Goal: Information Seeking & Learning: Learn about a topic

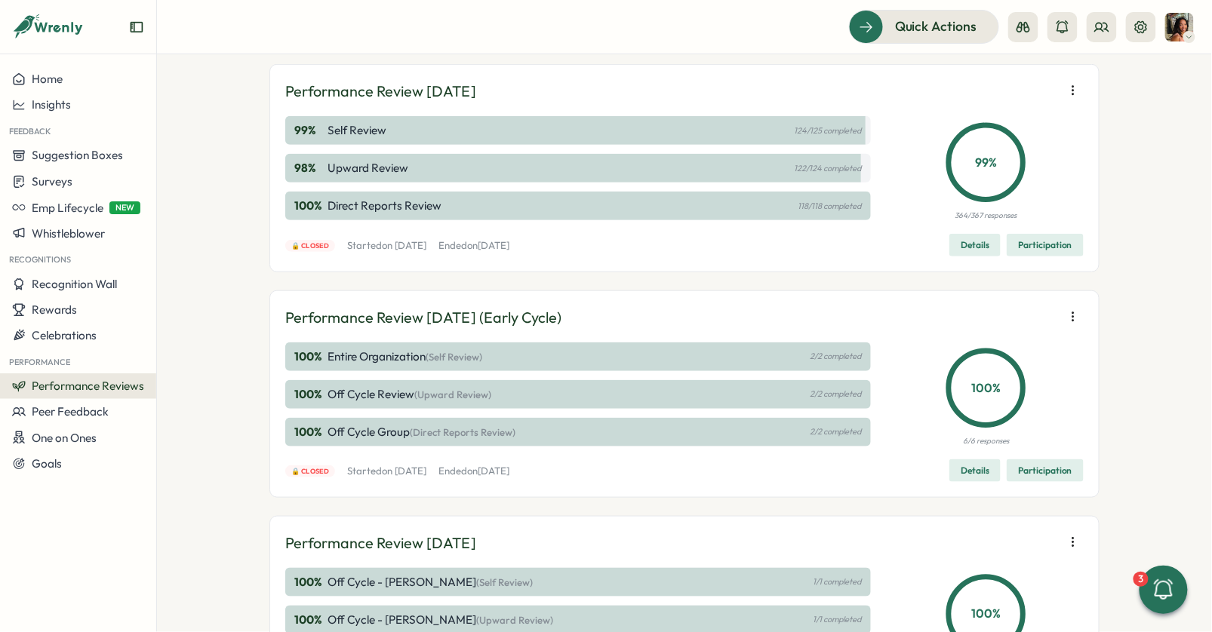
scroll to position [326, 0]
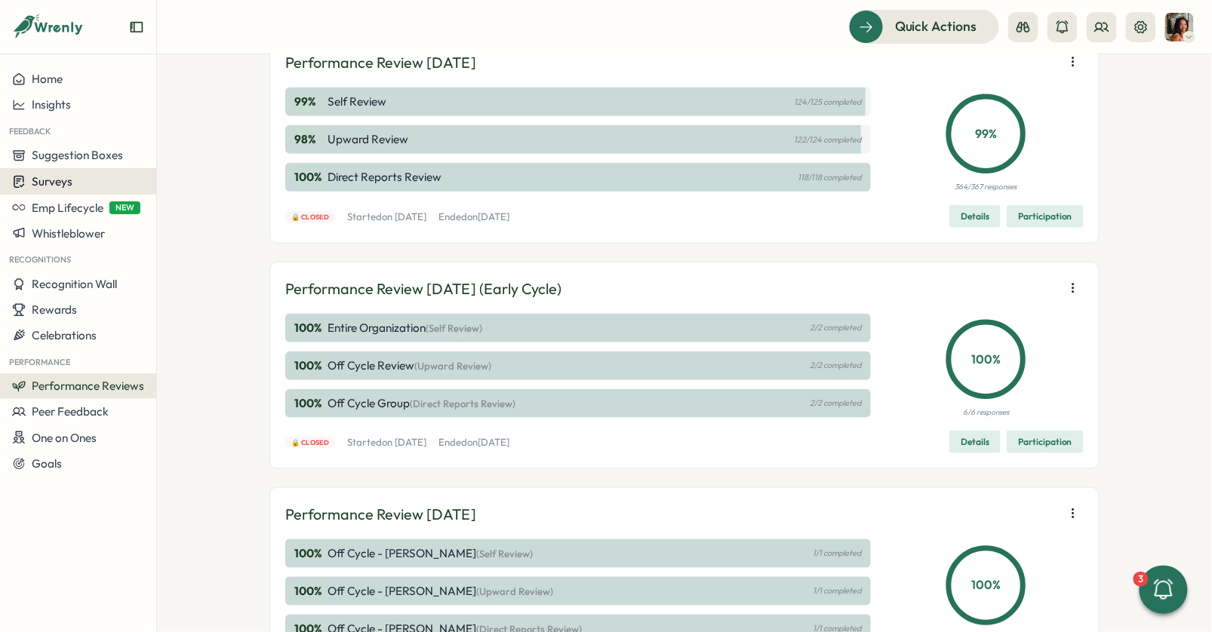
click at [56, 178] on span "Surveys" at bounding box center [52, 181] width 41 height 14
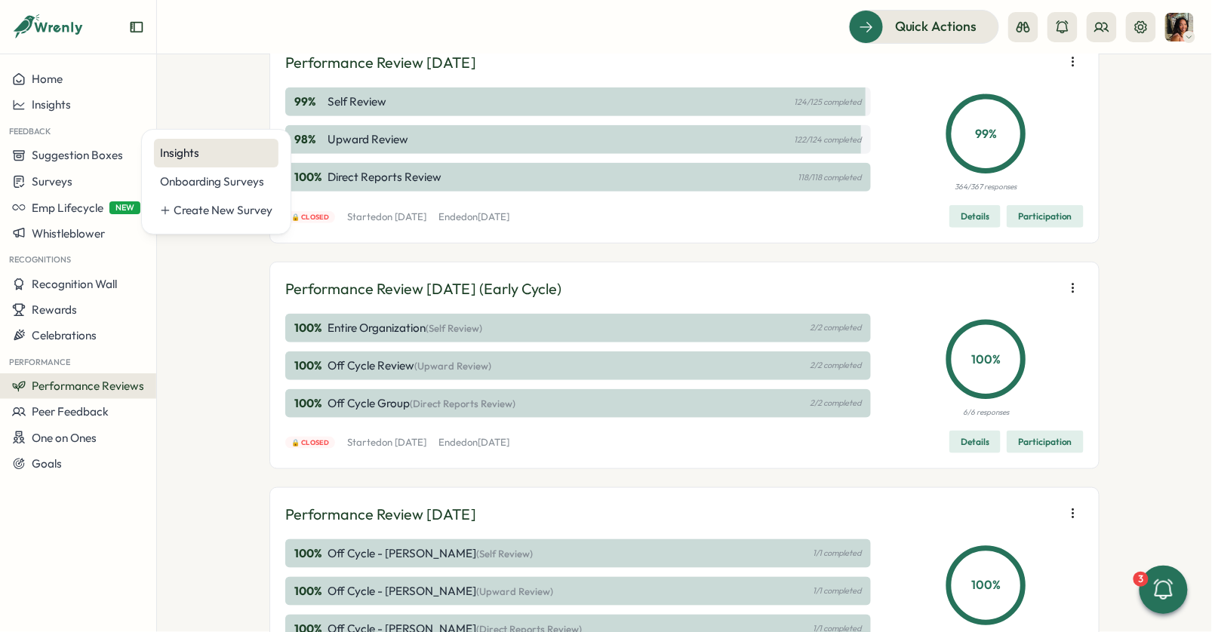
click at [195, 149] on div "Insights" at bounding box center [216, 153] width 112 height 17
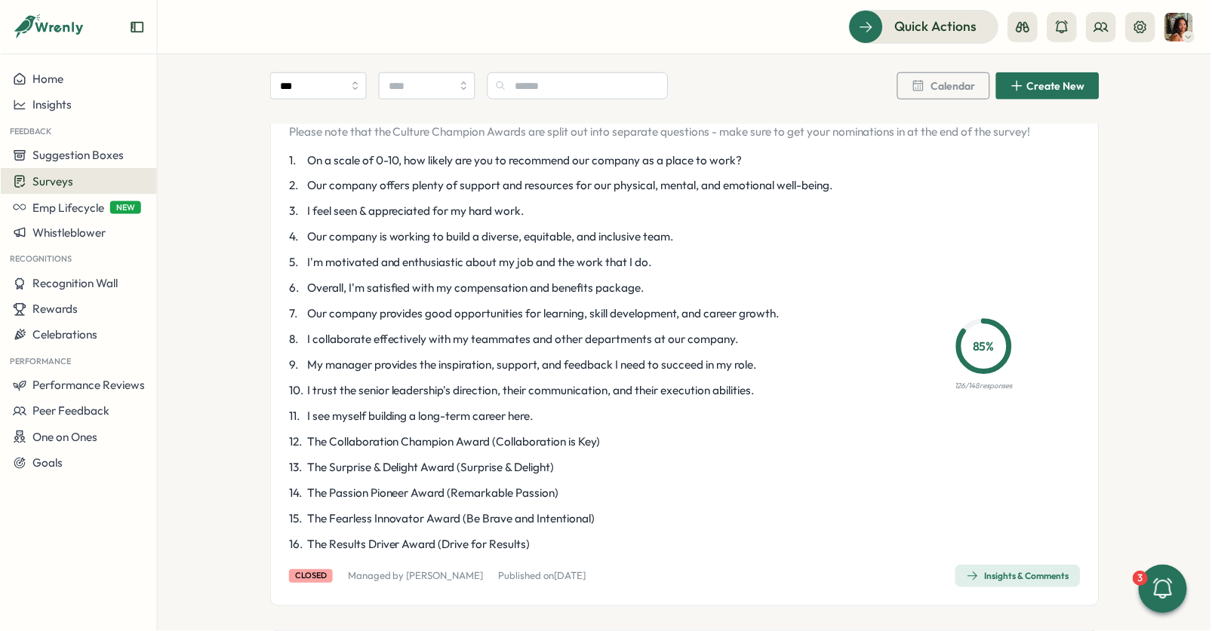
scroll to position [63, 0]
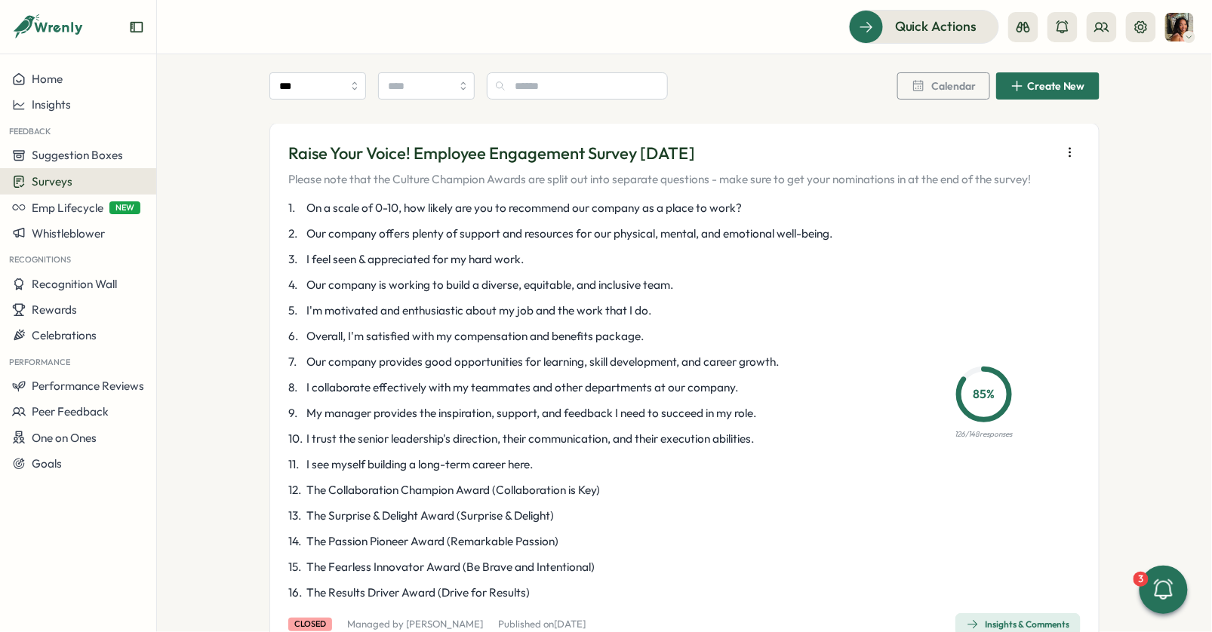
click at [1074, 152] on icon "button" at bounding box center [1069, 152] width 15 height 15
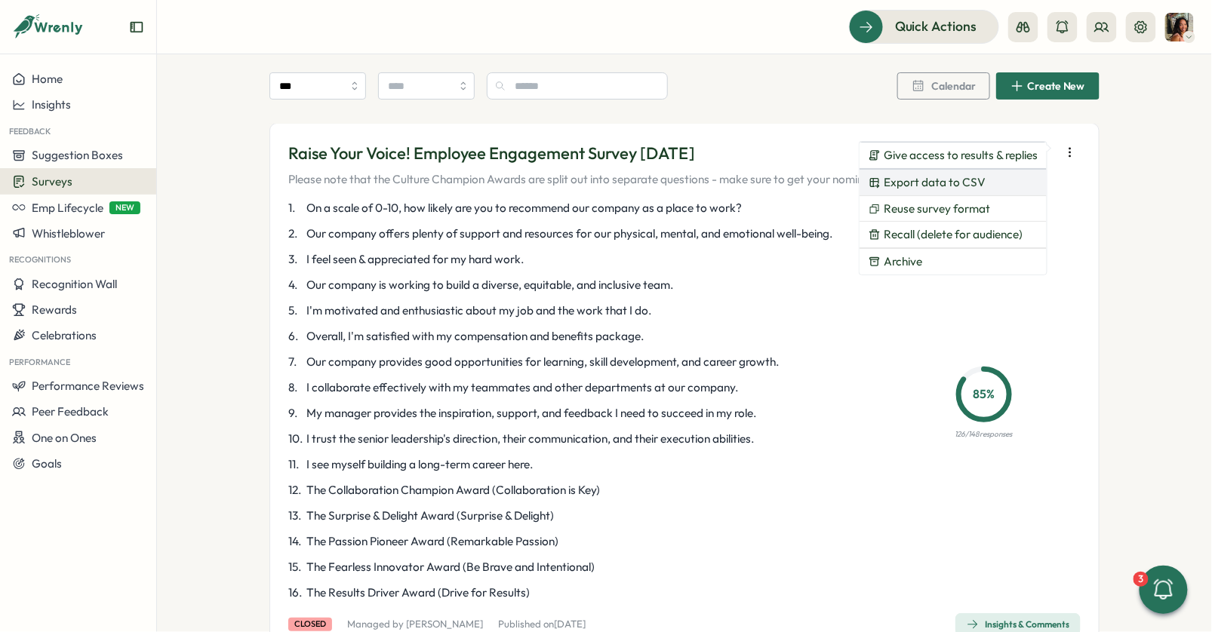
click at [976, 186] on span "Export data to CSV" at bounding box center [934, 183] width 102 height 14
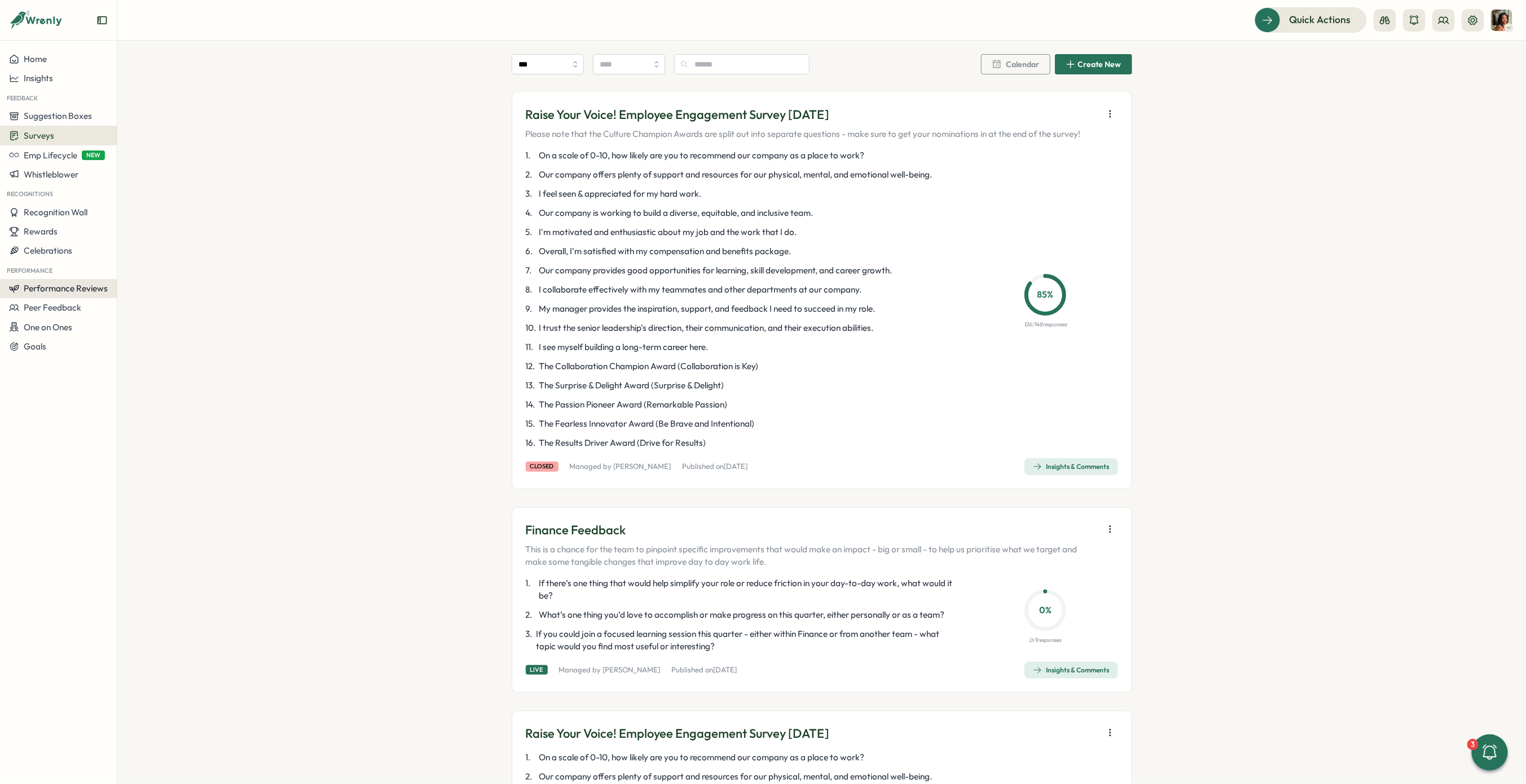
click at [81, 292] on span "Performance Reviews" at bounding box center [66, 288] width 84 height 10
click at [139, 265] on div "Reviews" at bounding box center [163, 267] width 87 height 13
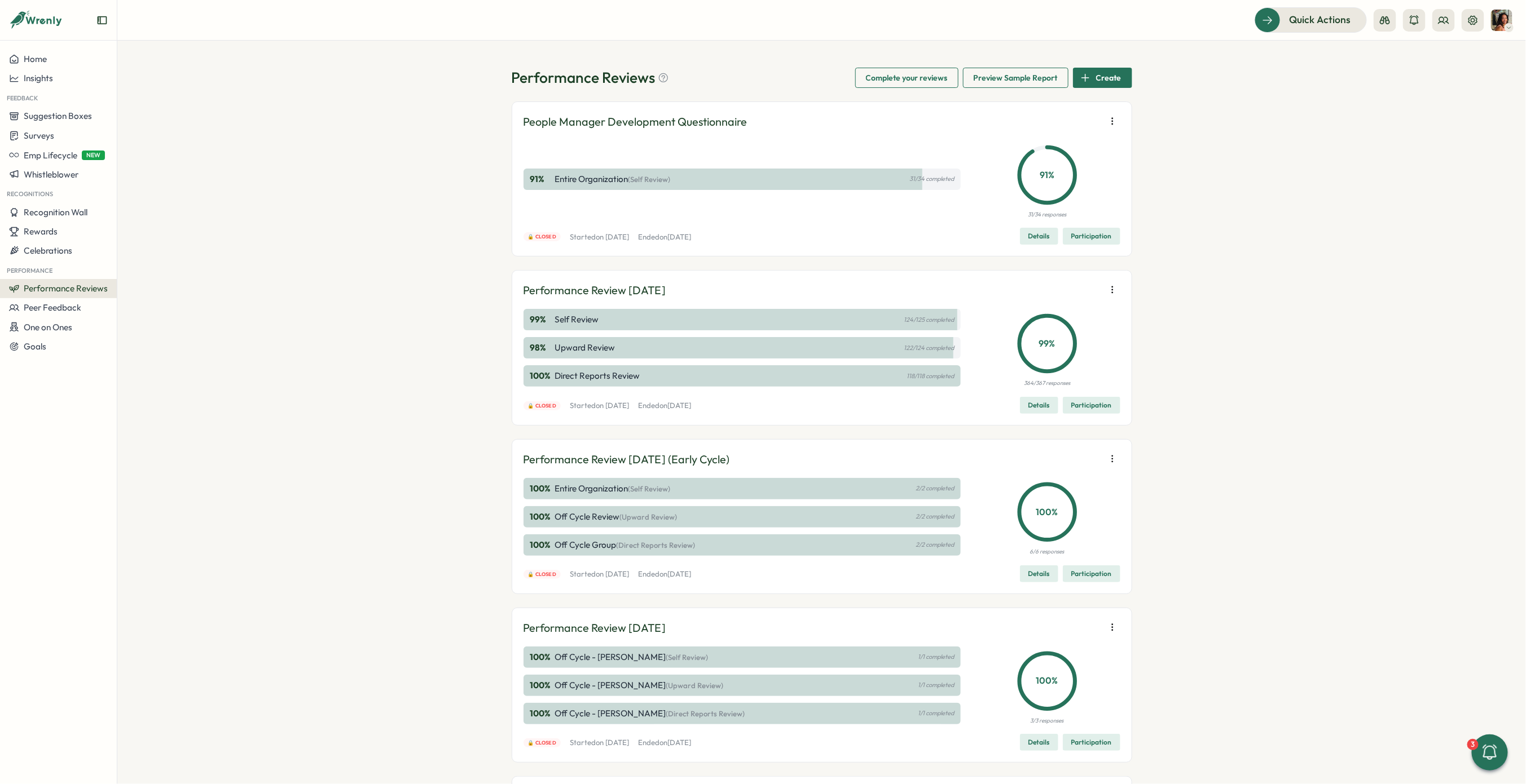
click at [905, 288] on icon "button" at bounding box center [1112, 289] width 11 height 11
click at [905, 402] on div "🔒 Closed Started on Mon, 14 Jul 2025 Ended on Sat, 16 Aug 2025 Details Particip…" at bounding box center [822, 405] width 597 height 17
click at [905, 404] on span "Participation" at bounding box center [1092, 405] width 40 height 16
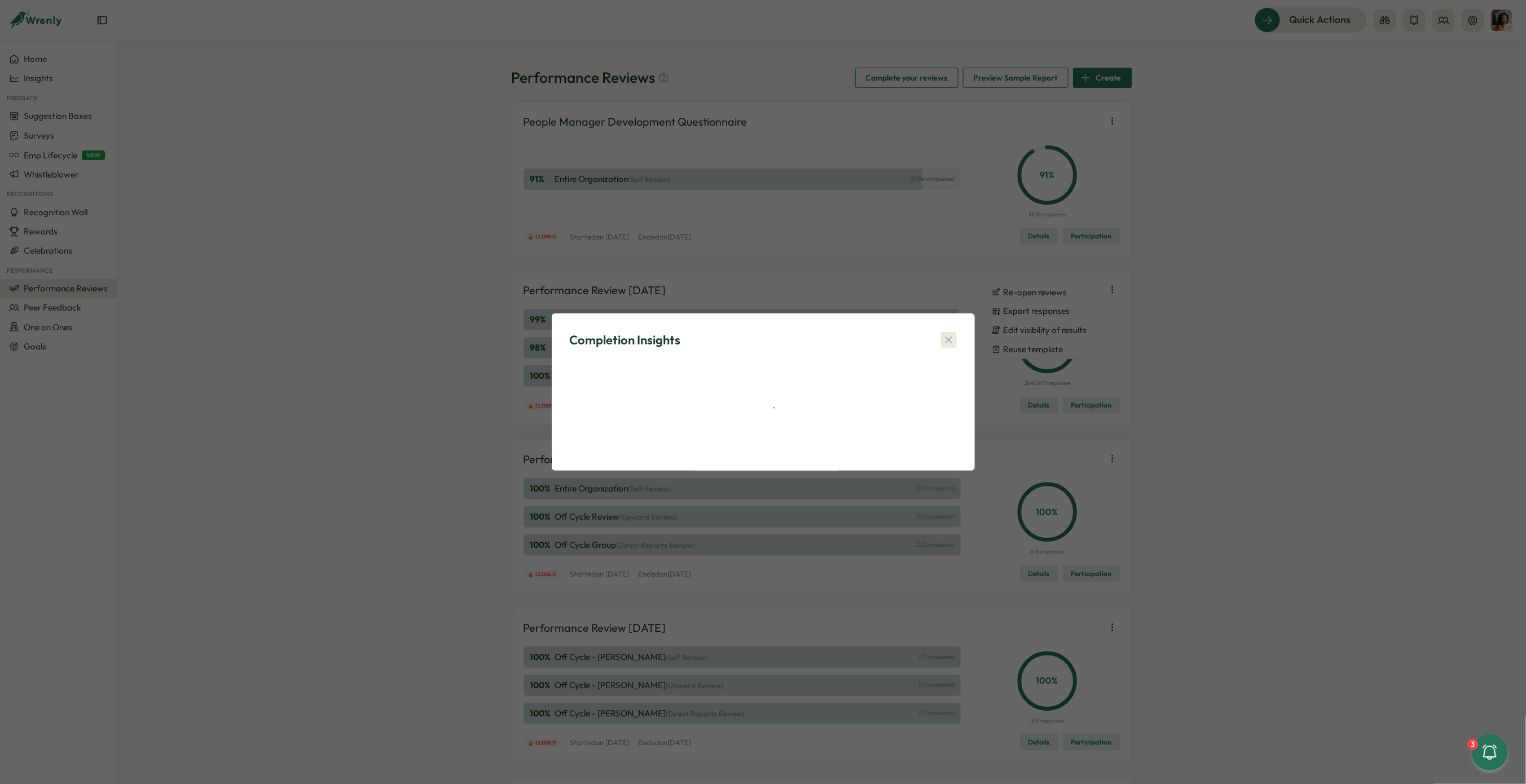
click at [905, 339] on icon "button" at bounding box center [948, 339] width 11 height 11
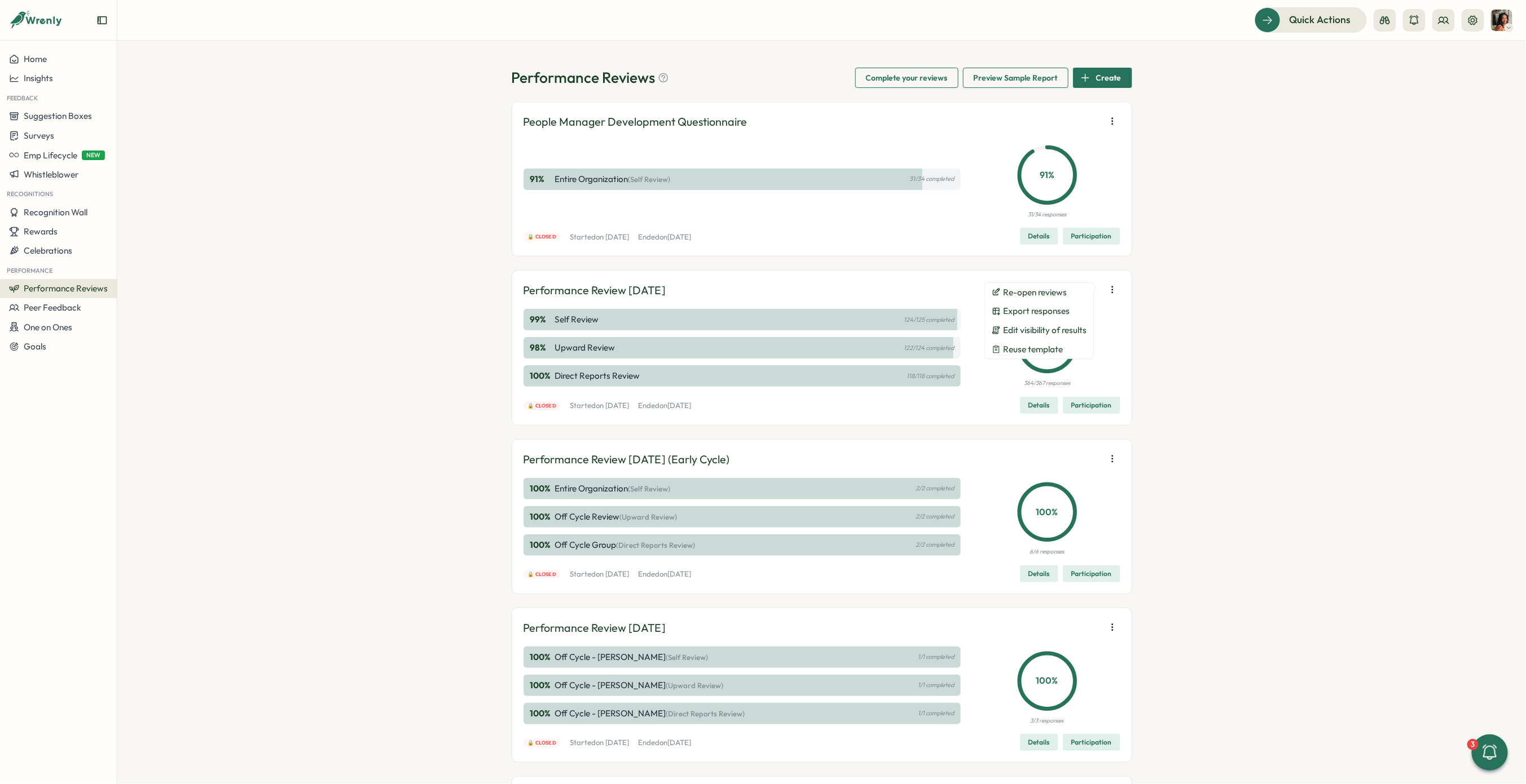
click at [905, 398] on span "Participation" at bounding box center [1092, 405] width 40 height 16
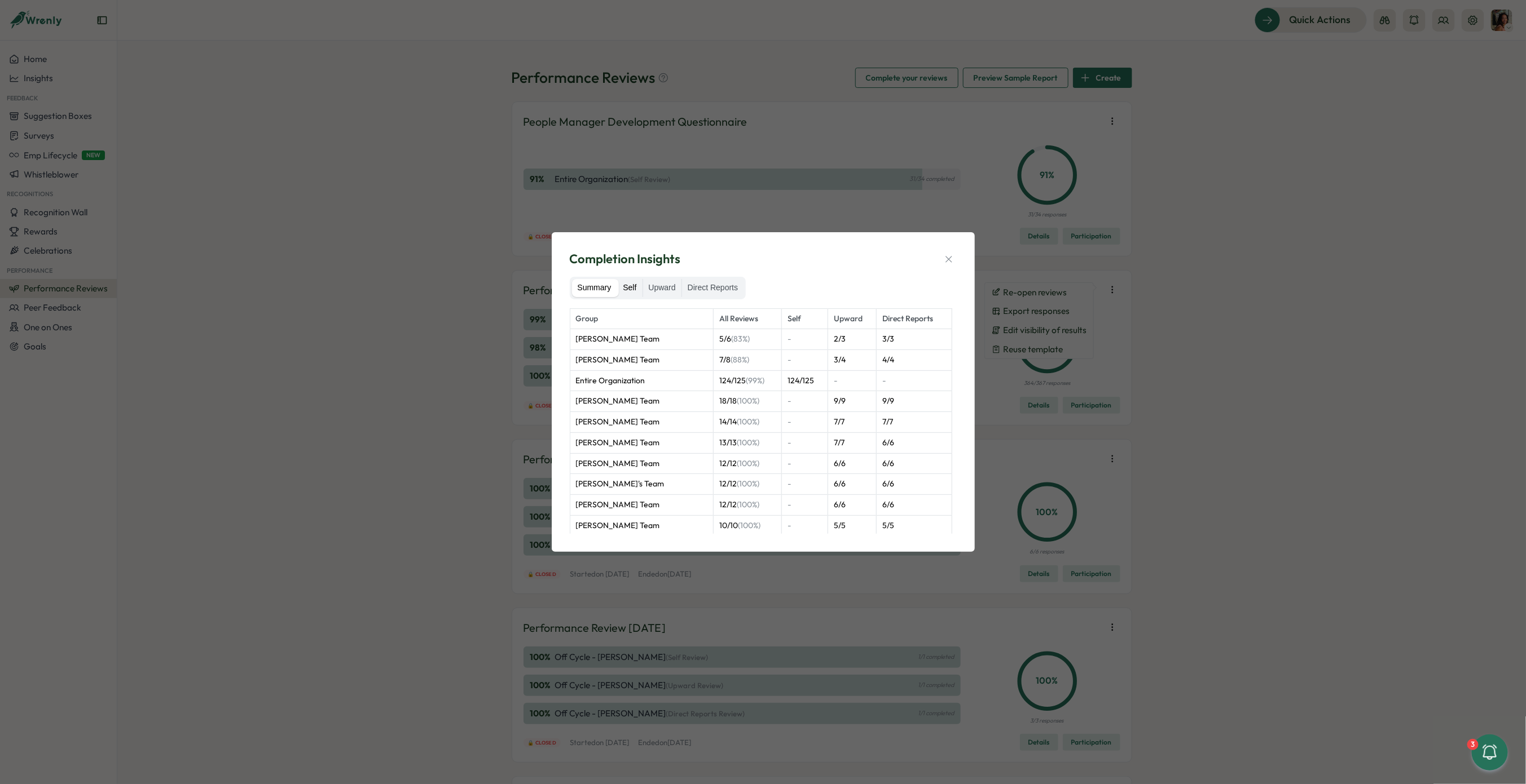
click at [639, 291] on label "Self" at bounding box center [629, 288] width 25 height 18
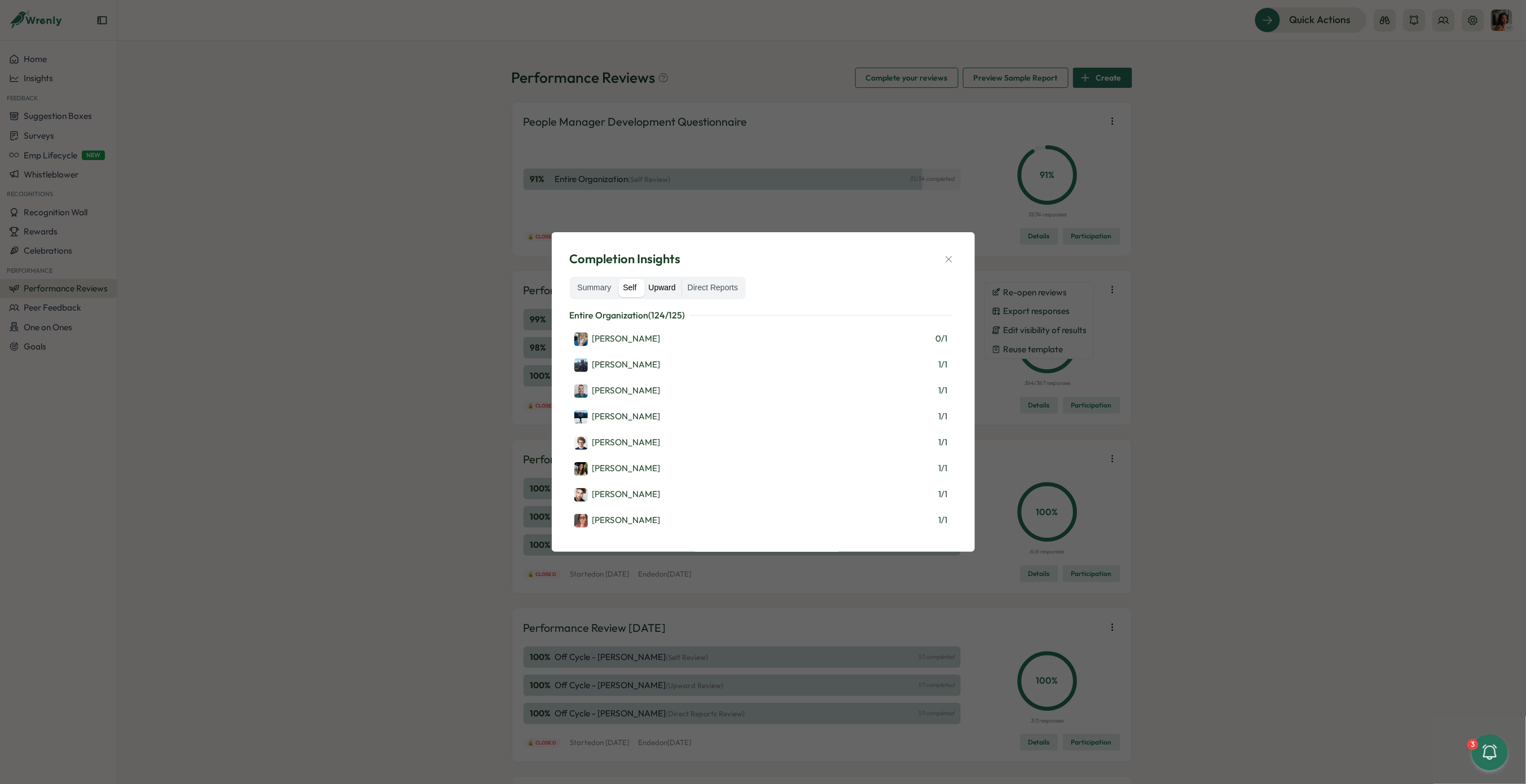
click at [652, 290] on label "Upward" at bounding box center [662, 288] width 38 height 18
click at [622, 291] on label "Self" at bounding box center [629, 288] width 25 height 18
click at [905, 253] on button "button" at bounding box center [948, 259] width 16 height 16
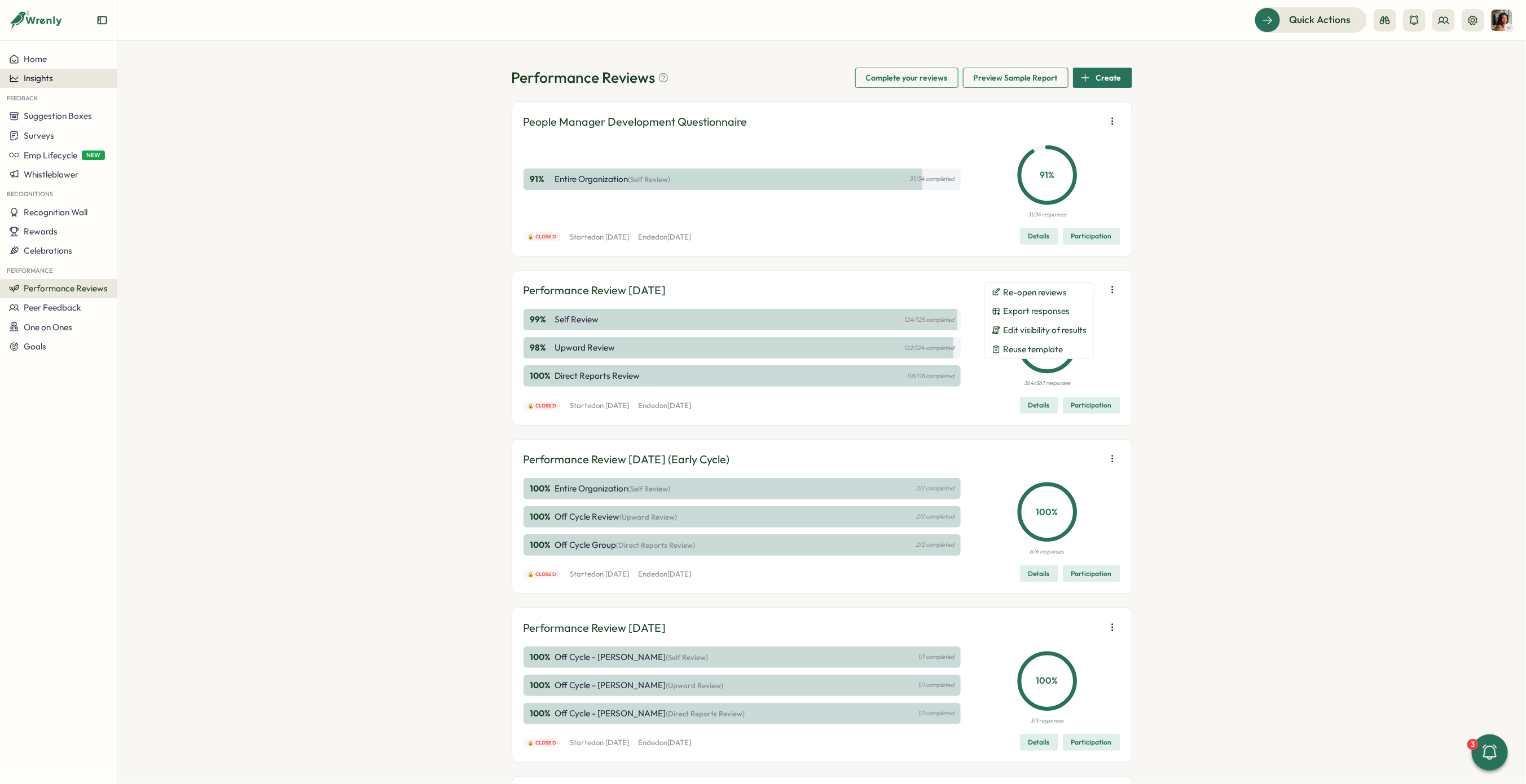
click at [34, 75] on span "Insights" at bounding box center [38, 78] width 29 height 10
click at [132, 109] on div "Performance Review" at bounding box center [159, 111] width 80 height 13
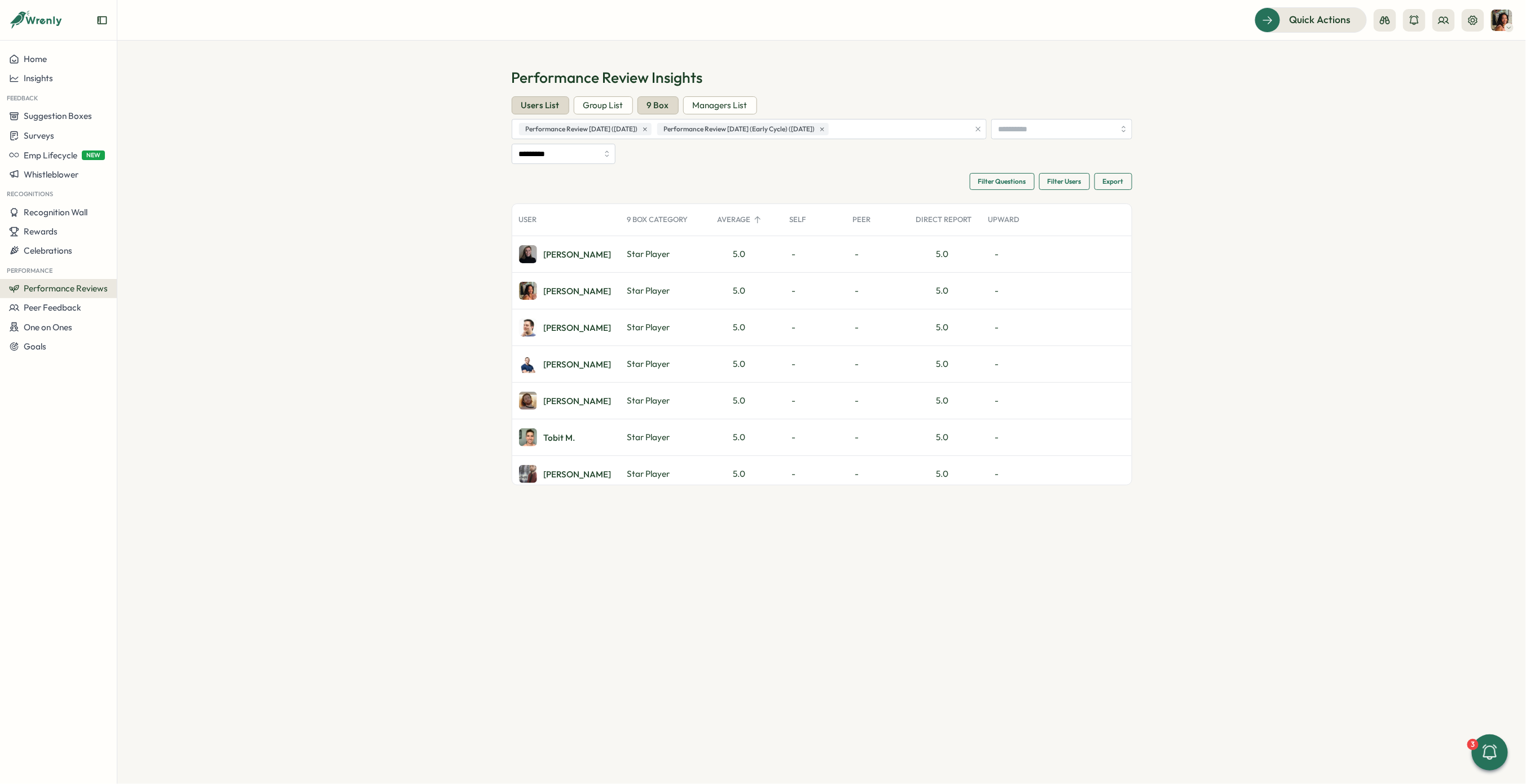
click at [641, 111] on div "9 Box" at bounding box center [658, 105] width 41 height 18
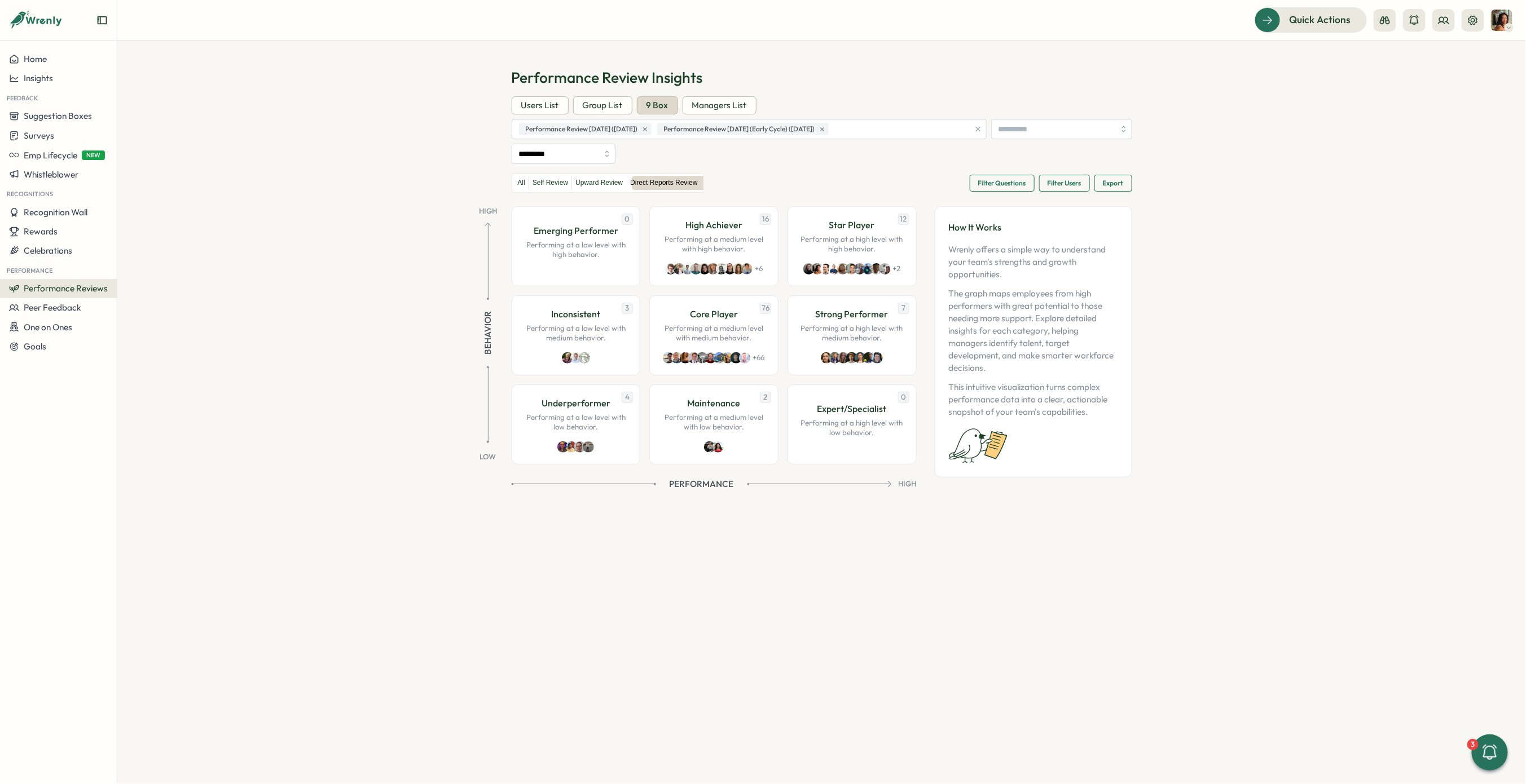
click at [905, 182] on span "Filter Questions" at bounding box center [1002, 183] width 48 height 16
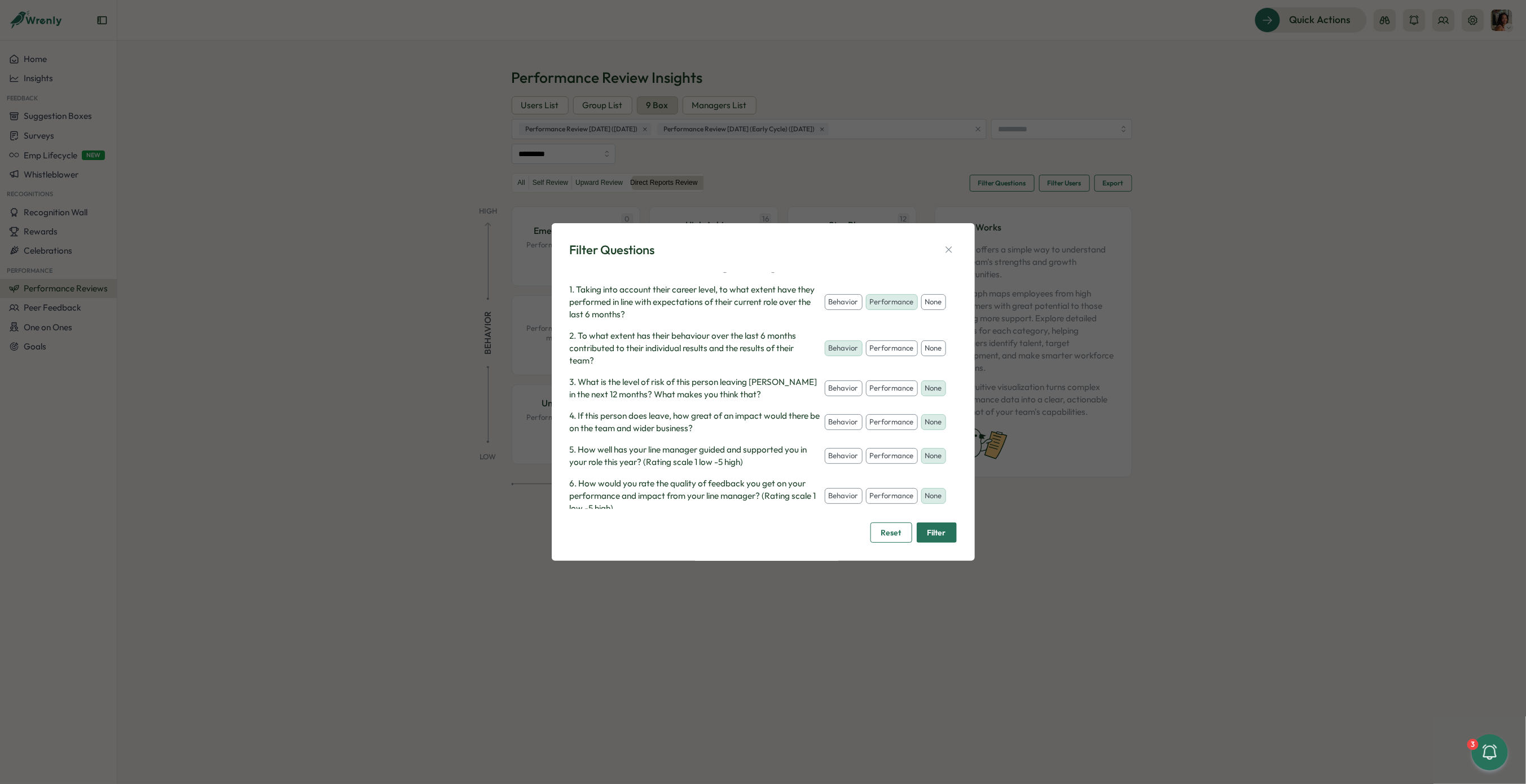
scroll to position [58, 0]
click at [905, 252] on icon "button" at bounding box center [948, 250] width 6 height 6
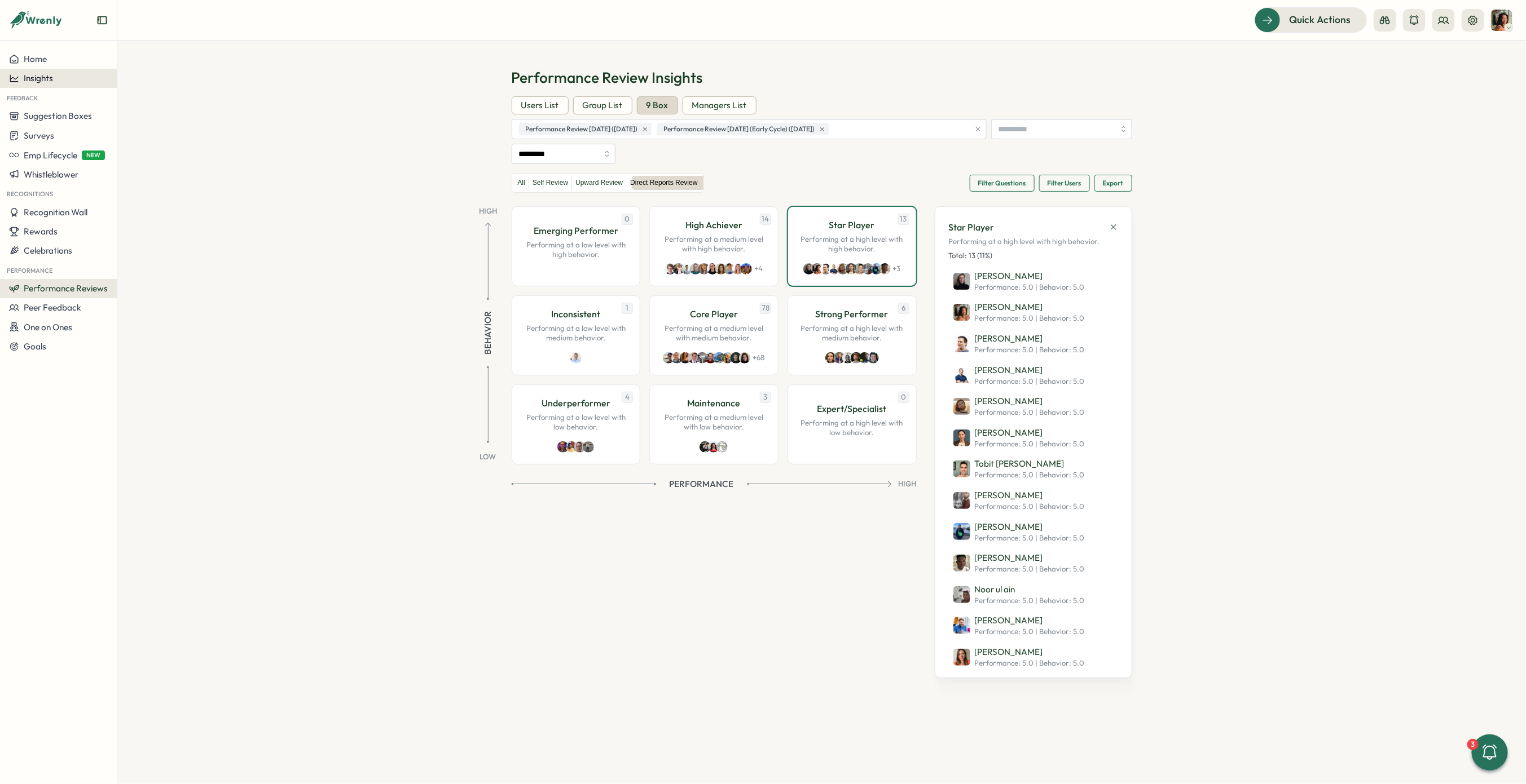
click at [37, 74] on span "Insights" at bounding box center [38, 78] width 29 height 10
click at [159, 49] on div "Culture score" at bounding box center [159, 46] width 80 height 13
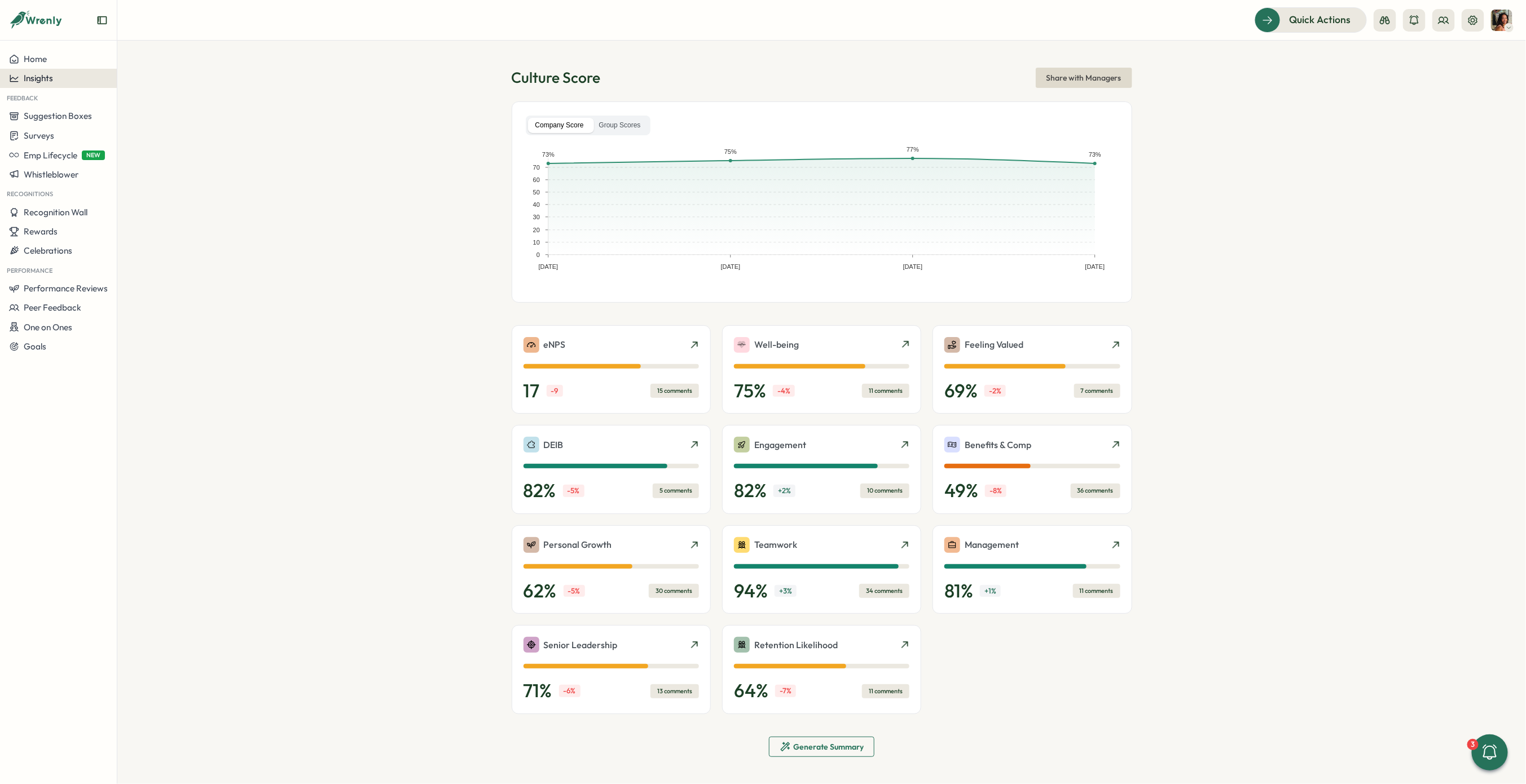
click at [36, 78] on span "Insights" at bounding box center [38, 78] width 29 height 10
click at [158, 64] on div "Surveys" at bounding box center [159, 67] width 80 height 13
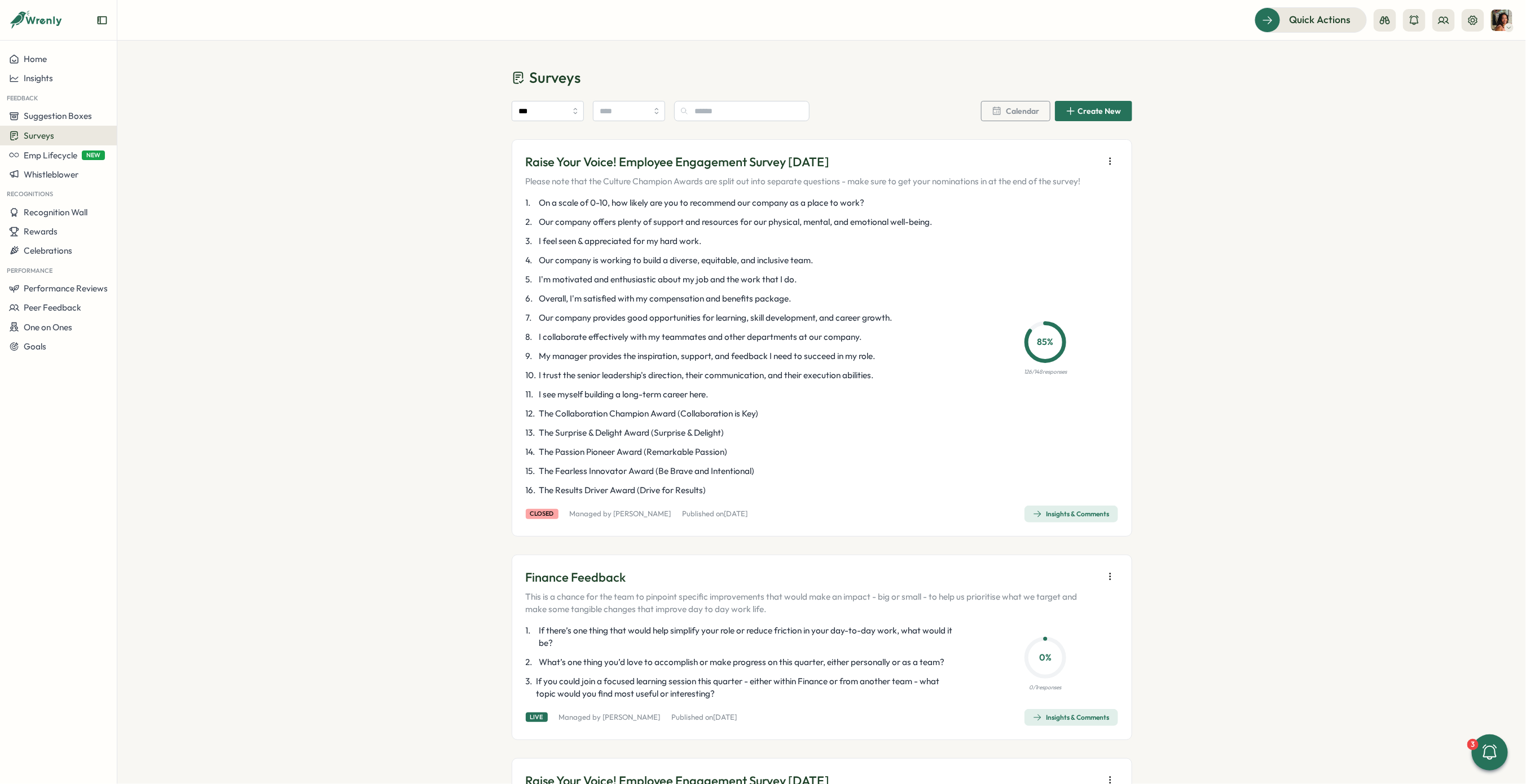
click at [1060, 516] on div "Insights & Comments" at bounding box center [1071, 514] width 77 height 9
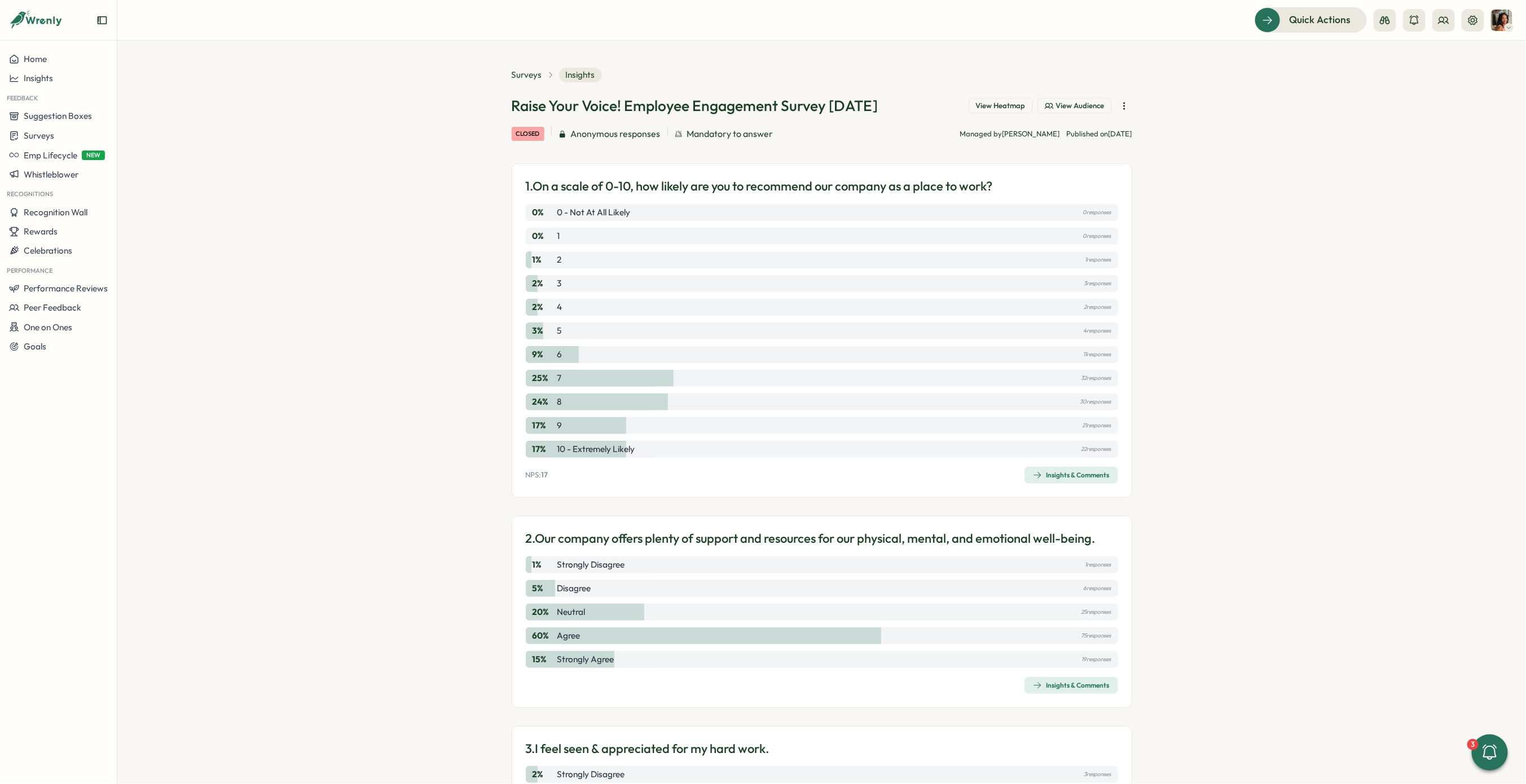
click at [982, 105] on span "View Heatmap" at bounding box center [1000, 106] width 49 height 10
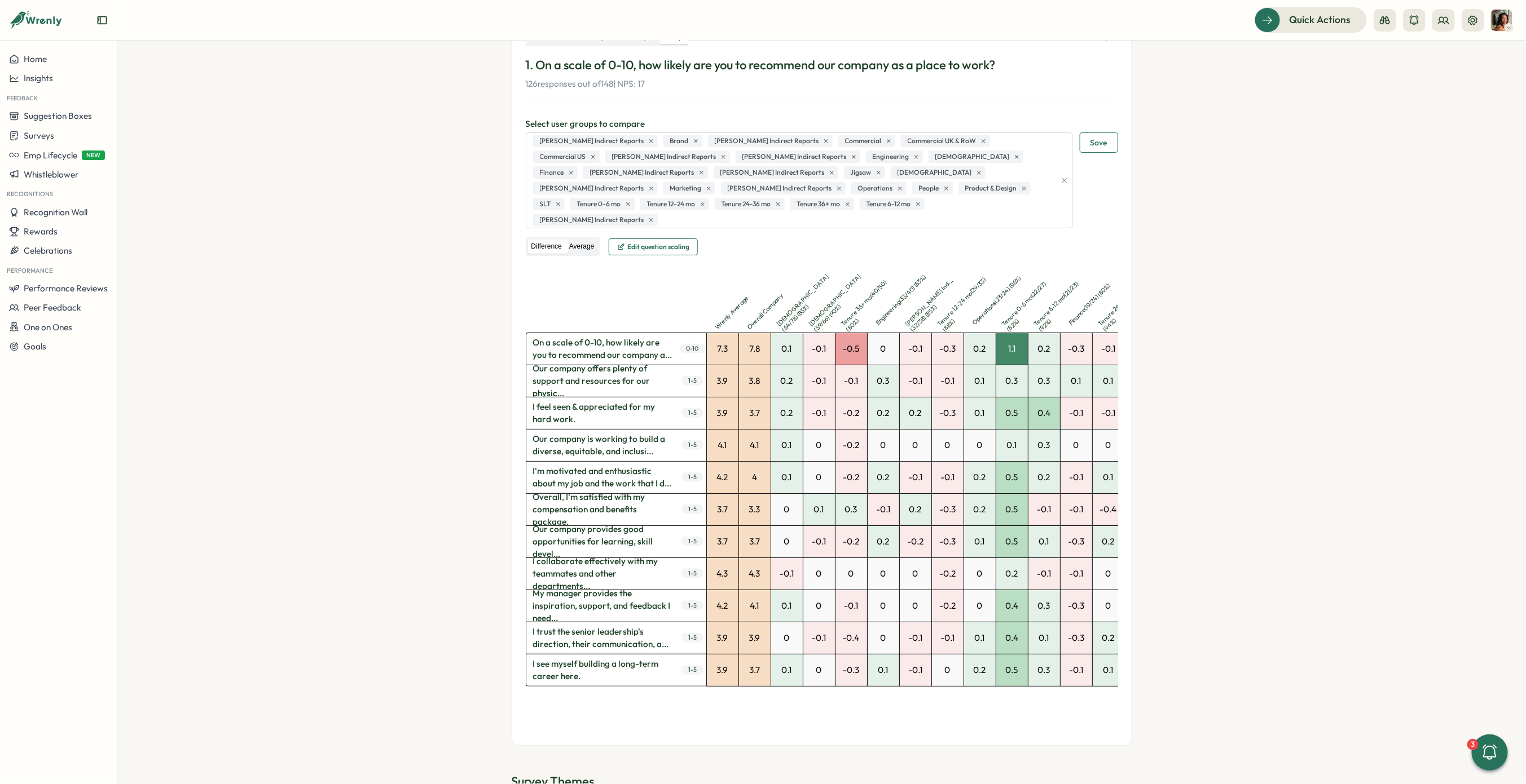
click at [582, 240] on label "Average" at bounding box center [582, 247] width 31 height 14
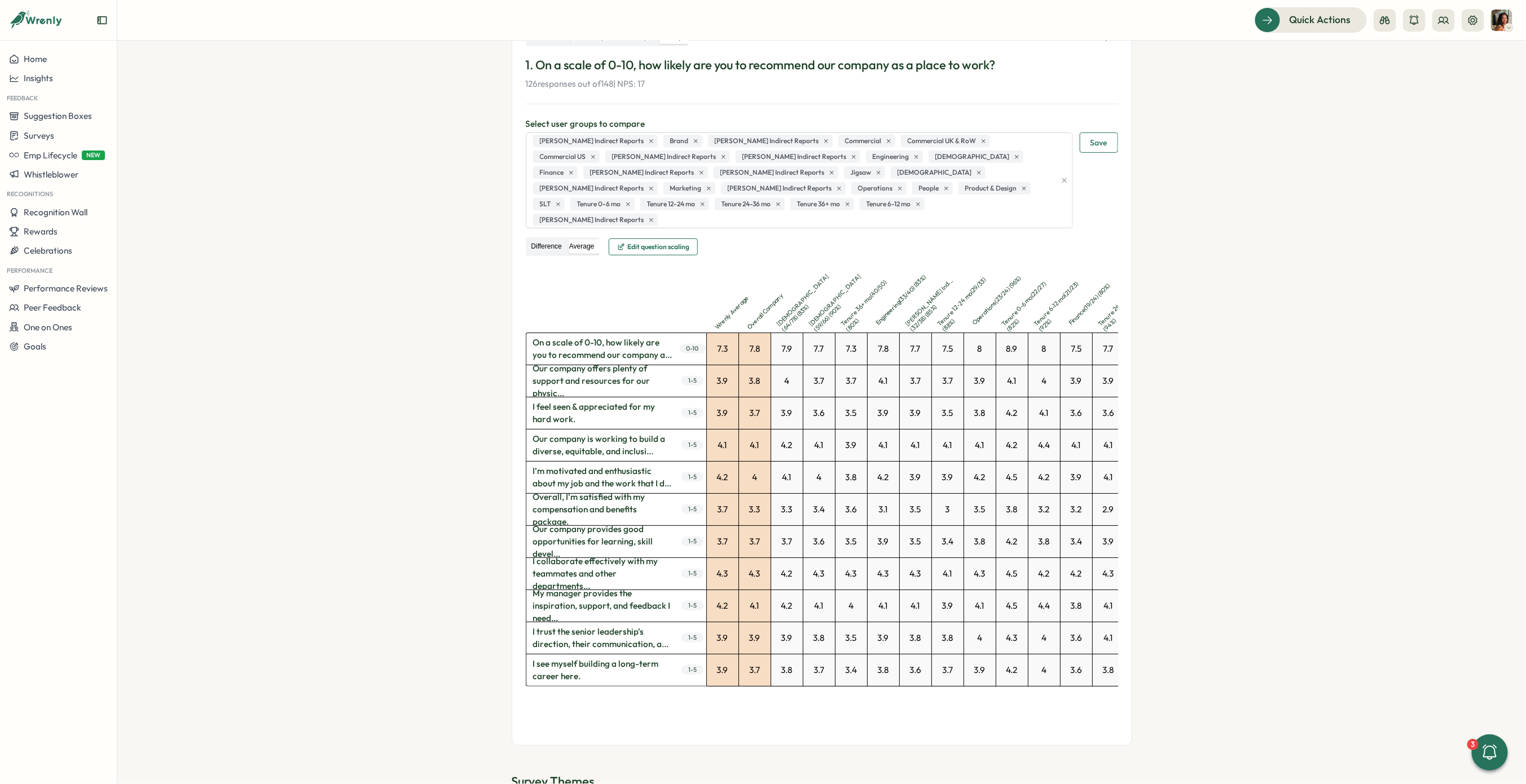
click at [547, 240] on label "Difference" at bounding box center [547, 247] width 37 height 14
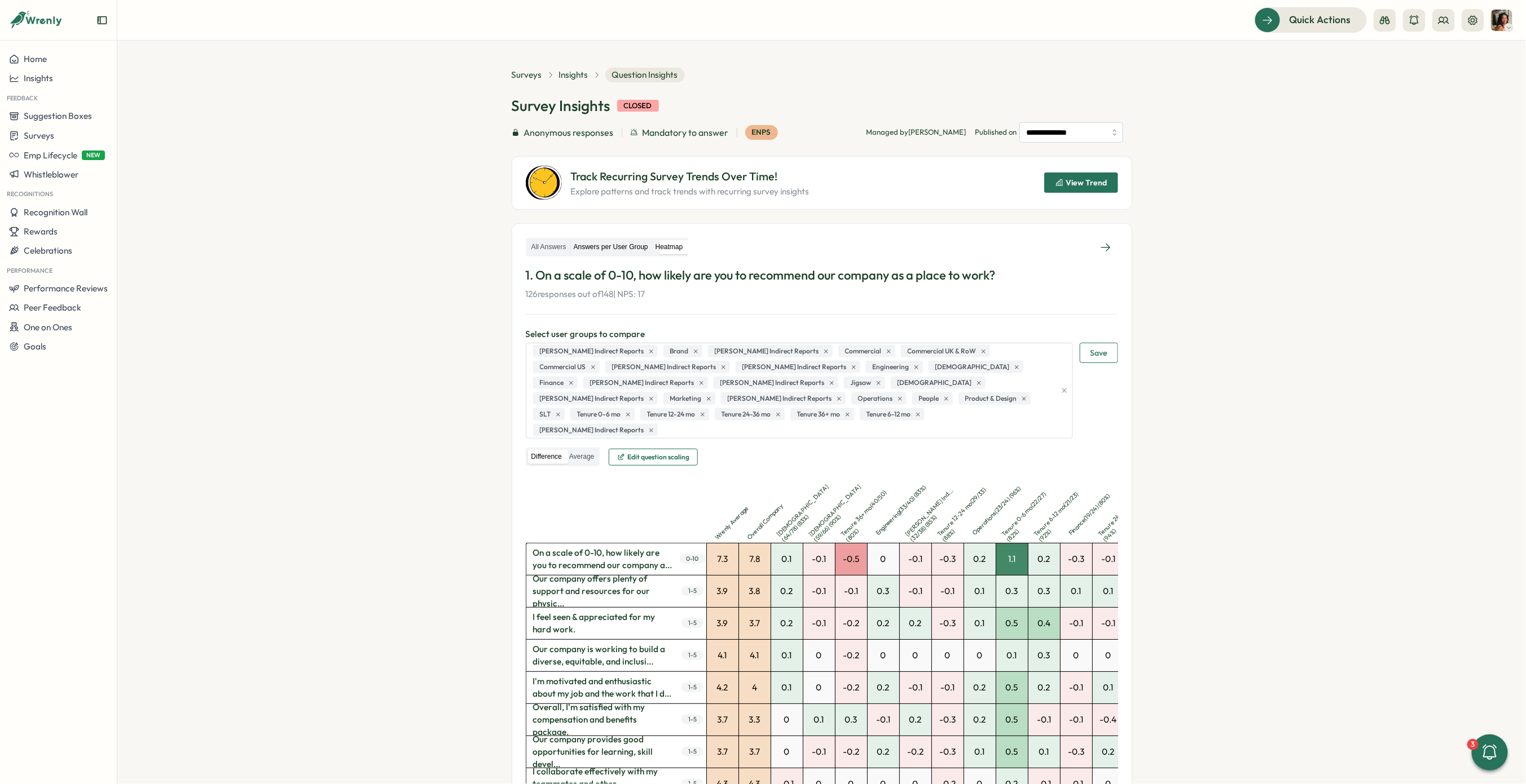
click at [600, 243] on label "Answers per User Group" at bounding box center [611, 247] width 81 height 14
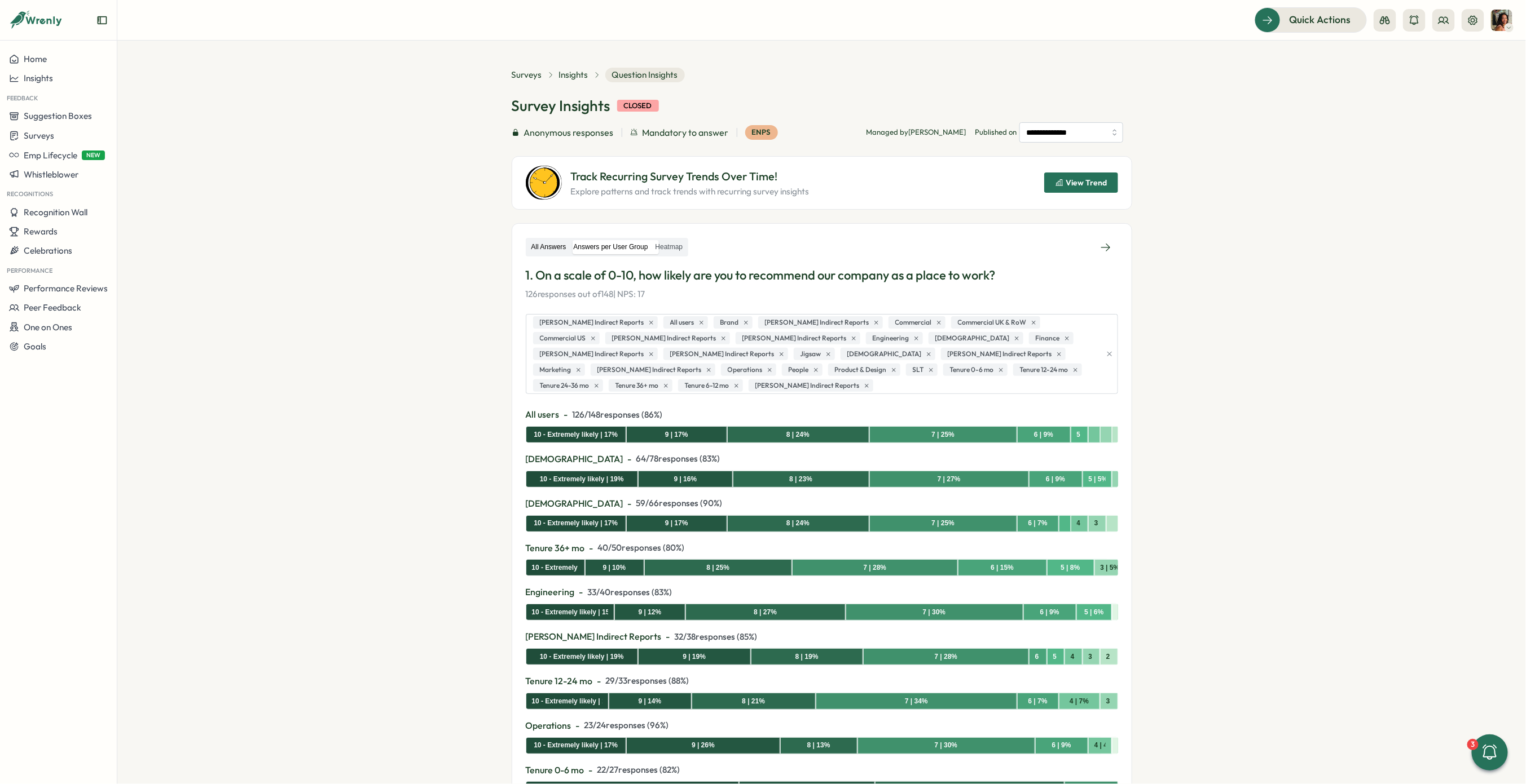
click at [544, 247] on label "All Answers" at bounding box center [549, 247] width 42 height 14
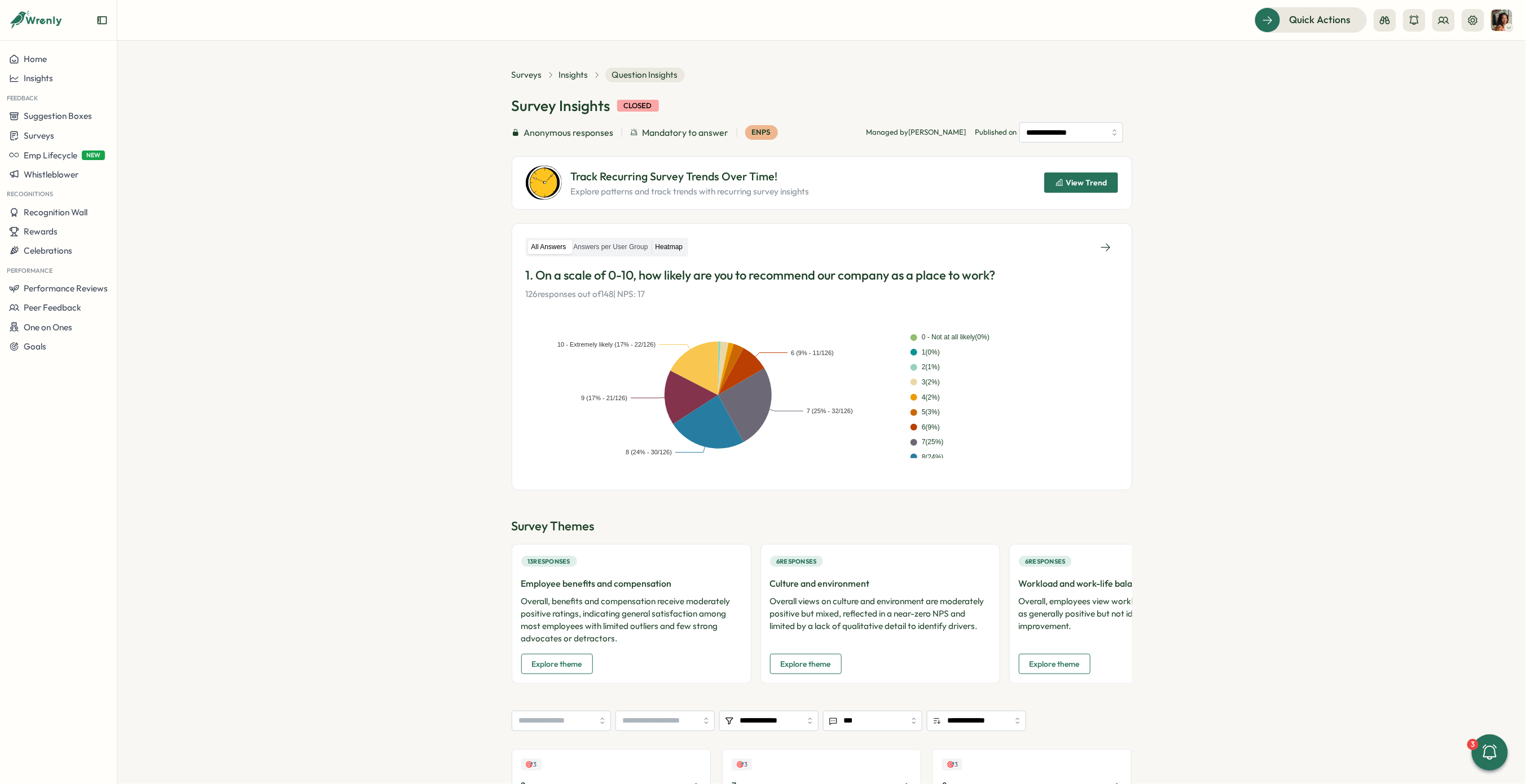
click at [668, 244] on label "Heatmap" at bounding box center [669, 247] width 34 height 14
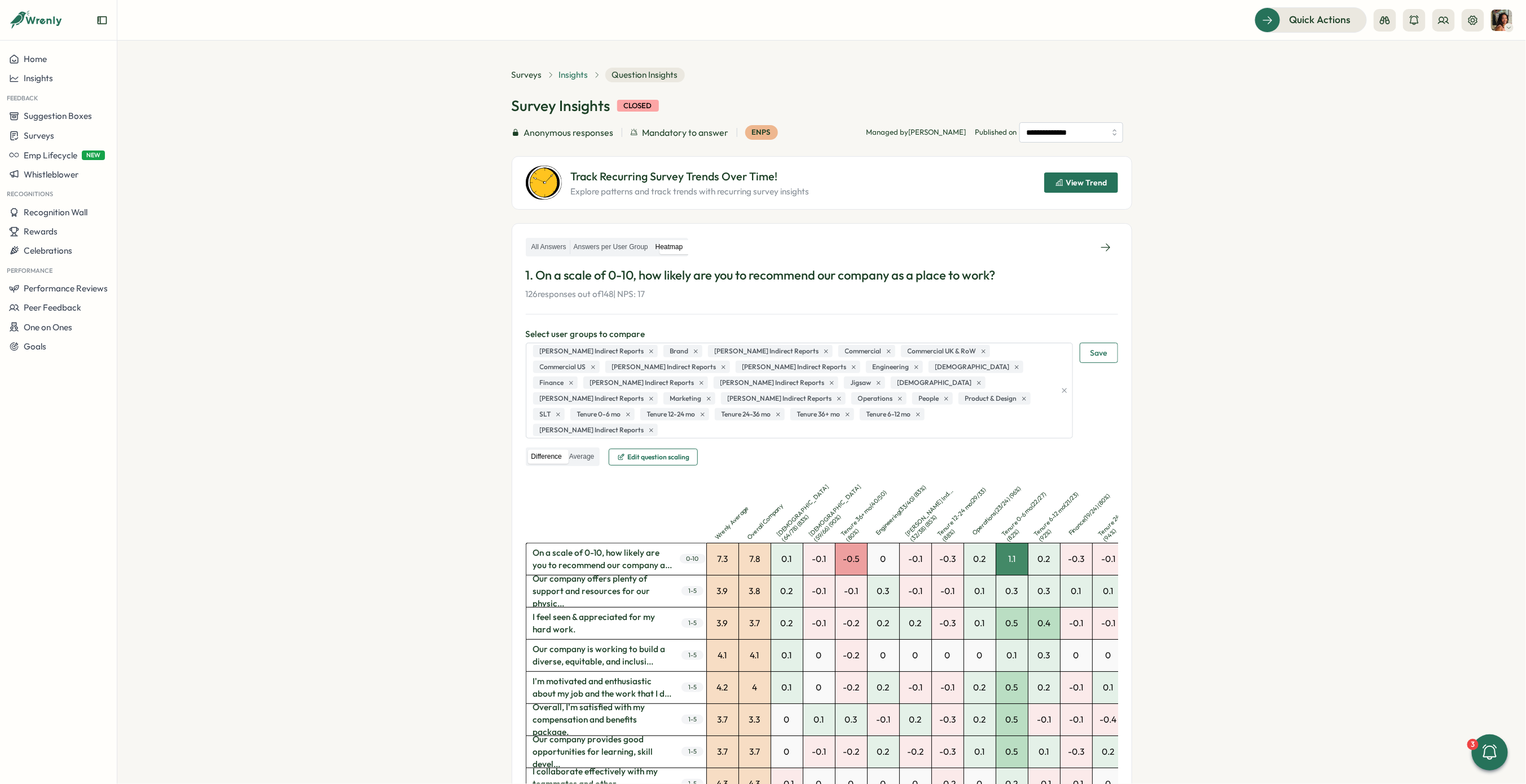
click at [573, 72] on span "Insights" at bounding box center [573, 75] width 29 height 13
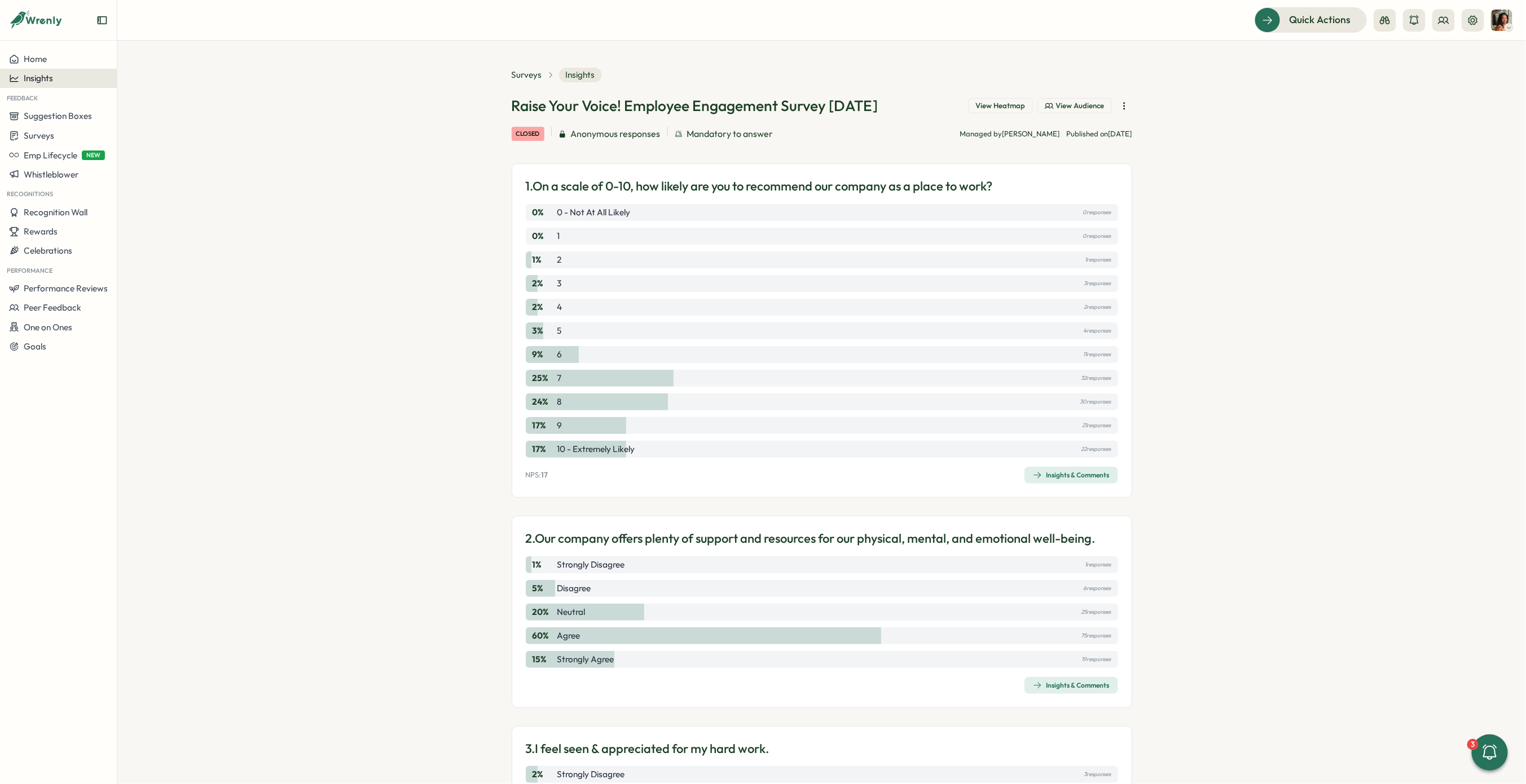
click at [49, 80] on span "Insights" at bounding box center [38, 78] width 29 height 10
click at [144, 49] on div "Culture score" at bounding box center [159, 46] width 80 height 13
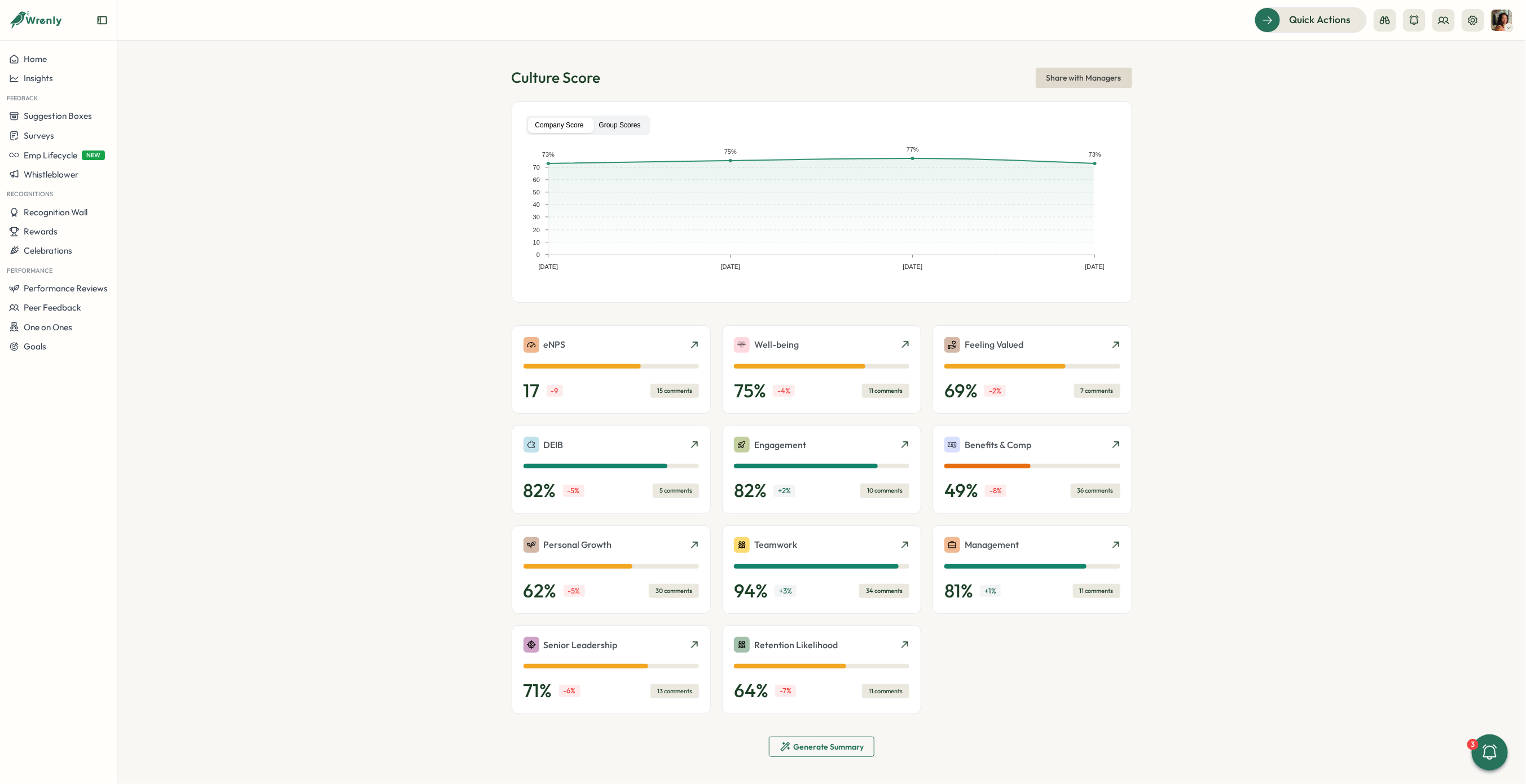
click at [612, 127] on label "Group Scores" at bounding box center [619, 126] width 56 height 15
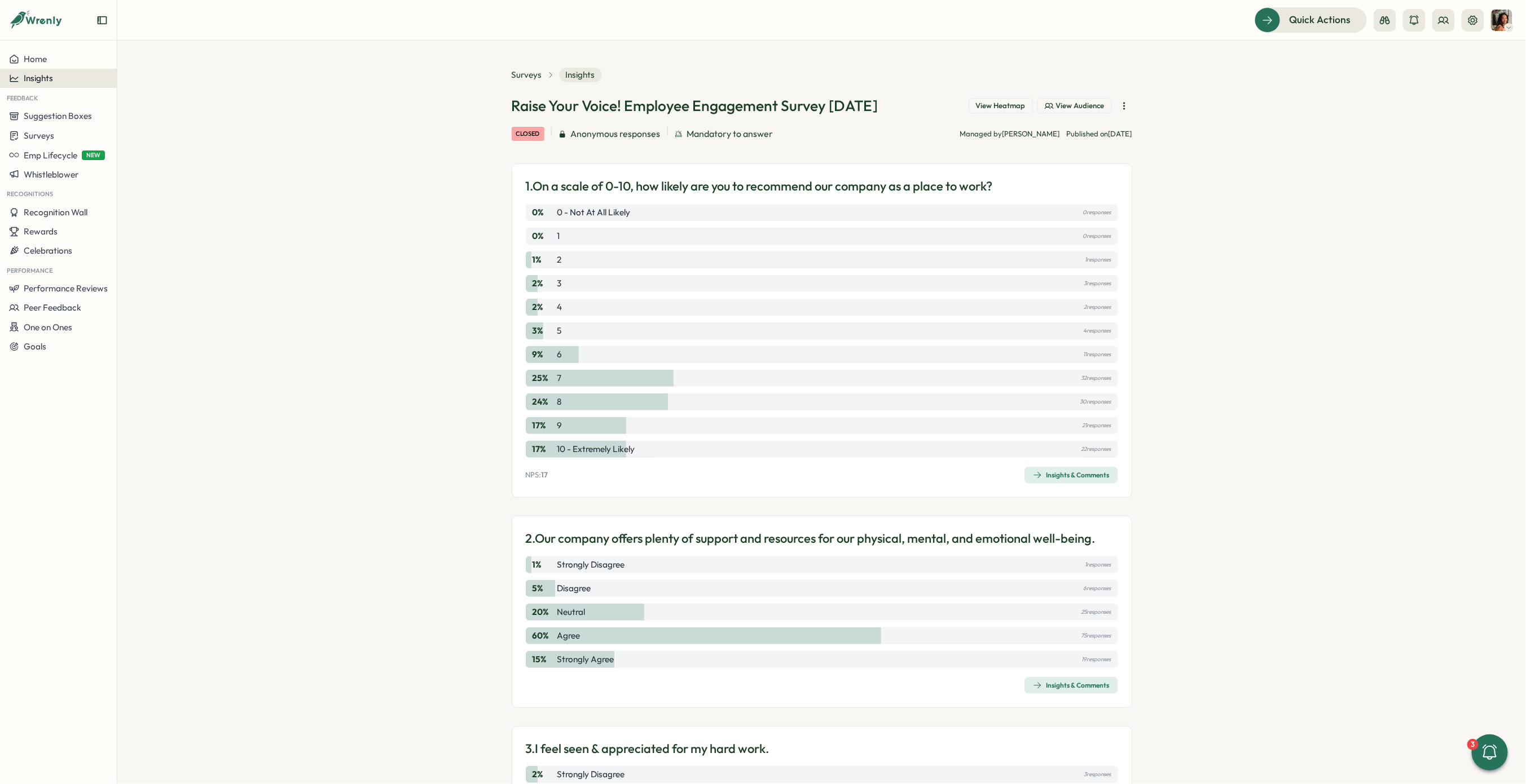
click at [36, 78] on span "Insights" at bounding box center [38, 78] width 29 height 10
click at [159, 38] on div "Culture score" at bounding box center [159, 46] width 89 height 22
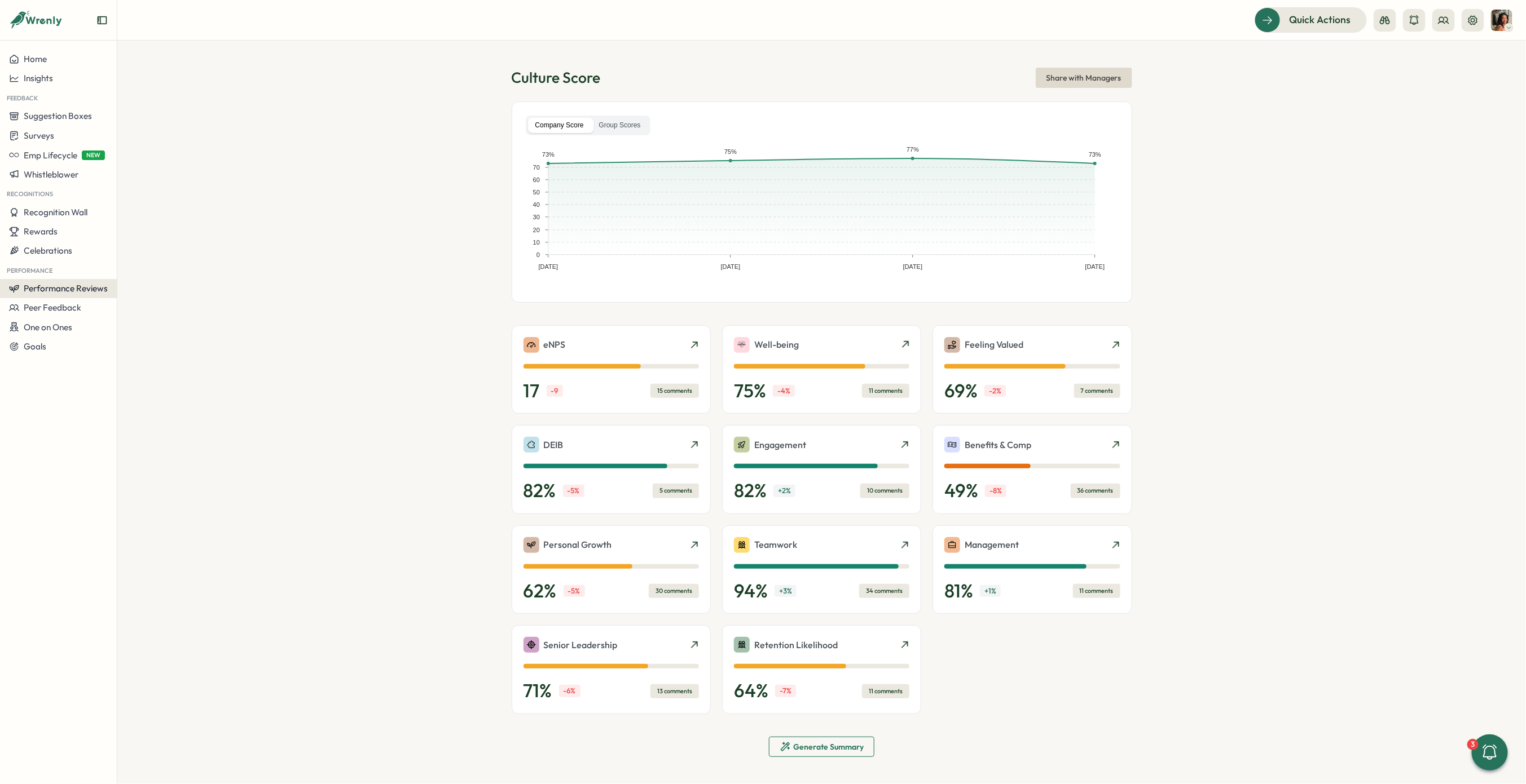
click at [35, 288] on span "Performance Reviews" at bounding box center [66, 288] width 84 height 10
click at [156, 272] on div "Reviews" at bounding box center [163, 267] width 87 height 13
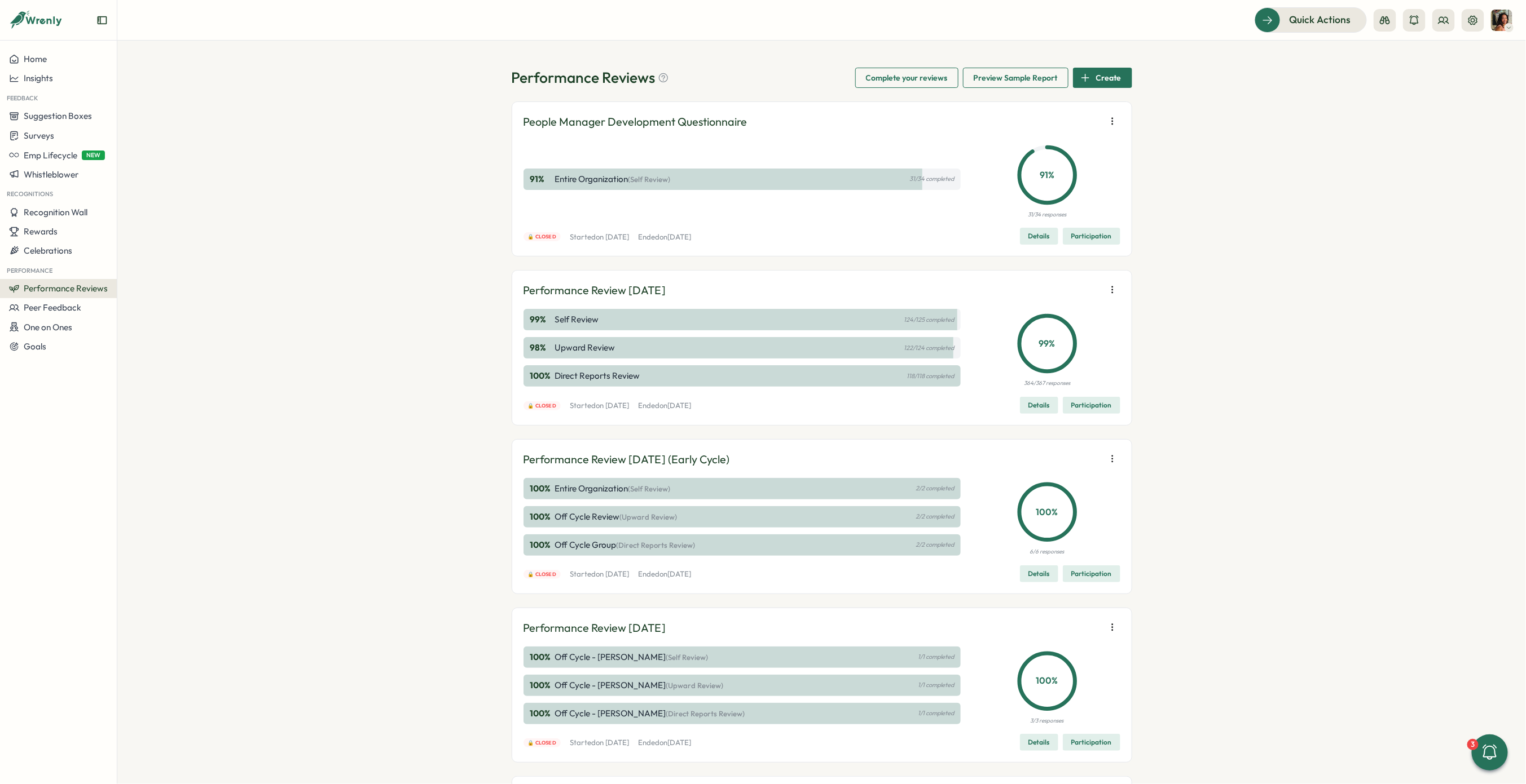
click at [1107, 291] on icon "button" at bounding box center [1112, 289] width 11 height 11
click at [1056, 311] on span "Export responses" at bounding box center [1036, 312] width 67 height 10
click at [1107, 458] on icon "button" at bounding box center [1112, 459] width 11 height 11
click at [1050, 478] on span "Export responses" at bounding box center [1036, 481] width 67 height 10
